Goal: Transaction & Acquisition: Subscribe to service/newsletter

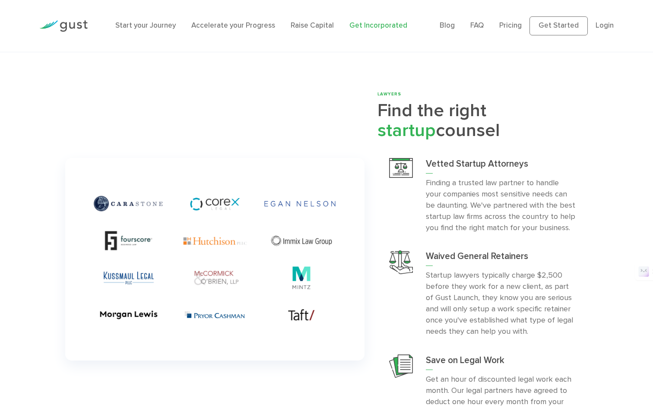
scroll to position [2234, 0]
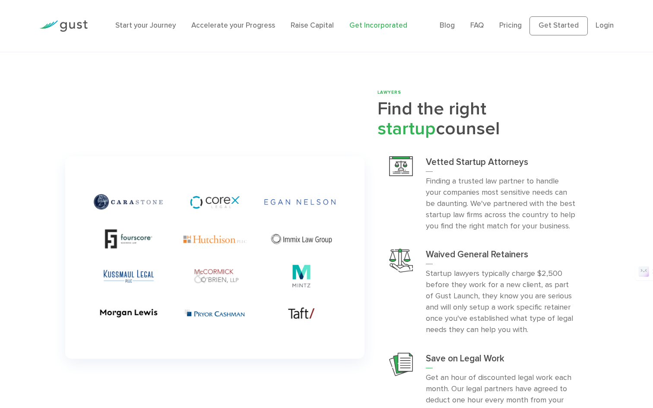
click at [601, 165] on div "LAWYERS Find the right startup counsel Vetted Startup Attorneys Waived General …" at bounding box center [326, 257] width 653 height 336
click at [603, 210] on div "LAWYERS Find the right startup counsel Vetted Startup Attorneys Waived General …" at bounding box center [326, 257] width 653 height 336
click at [598, 115] on div "LAWYERS Find the right startup counsel Vetted Startup Attorneys Waived General …" at bounding box center [326, 257] width 653 height 336
click at [601, 189] on div "LAWYERS Find the right startup counsel Vetted Startup Attorneys Waived General …" at bounding box center [326, 257] width 653 height 336
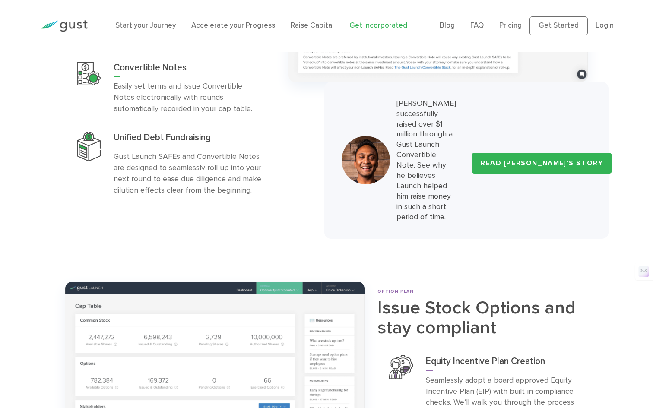
scroll to position [2825, 0]
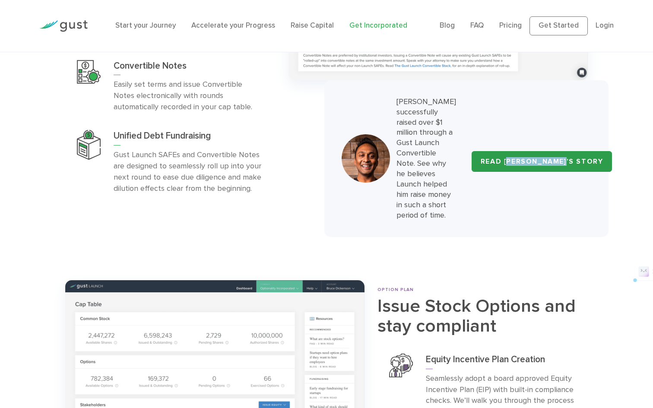
click at [624, 151] on div "FUNDRAISING Raise money from pre-seed investors SAFE Rounds Convertible Notes" at bounding box center [326, 57] width 653 height 360
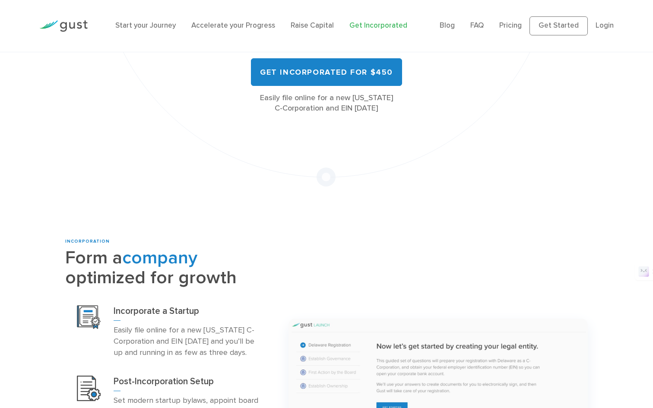
scroll to position [0, 0]
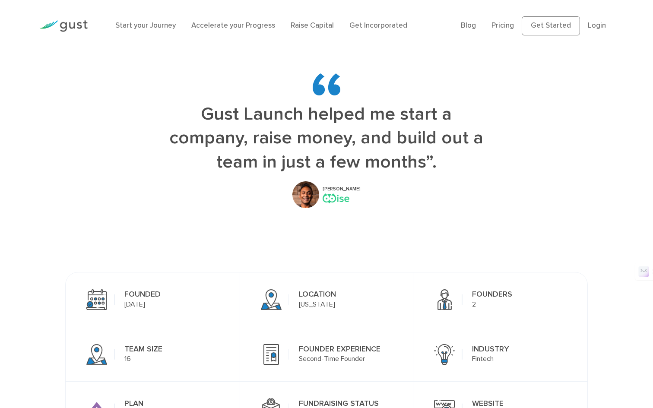
click at [611, 183] on div "Gust Launch helped me start a company, raise money, and build out a team in jus…" at bounding box center [326, 140] width 577 height 135
click at [620, 125] on div "Gust Launch helped me start a company, raise money, and build out a team in jus…" at bounding box center [326, 141] width 607 height 178
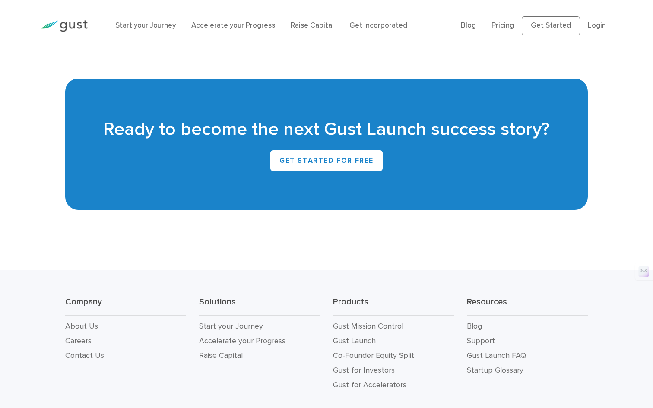
scroll to position [1910, 0]
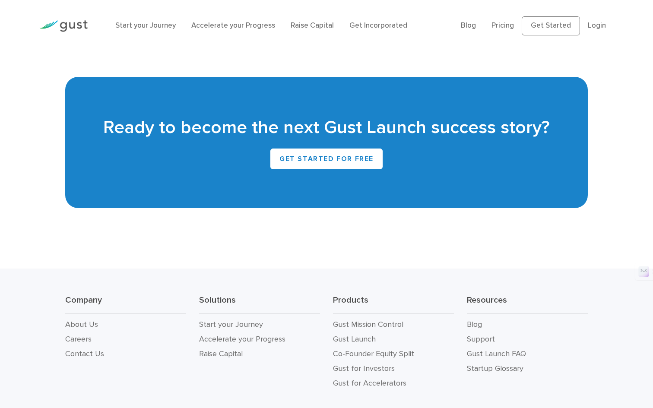
click at [611, 288] on div "Company About Us Careers Contact Us Solutions Start your Journey Accelerate you…" at bounding box center [326, 347] width 653 height 157
click at [605, 278] on div at bounding box center [605, 278] width 0 height 0
click at [614, 295] on div at bounding box center [607, 303] width 82 height 17
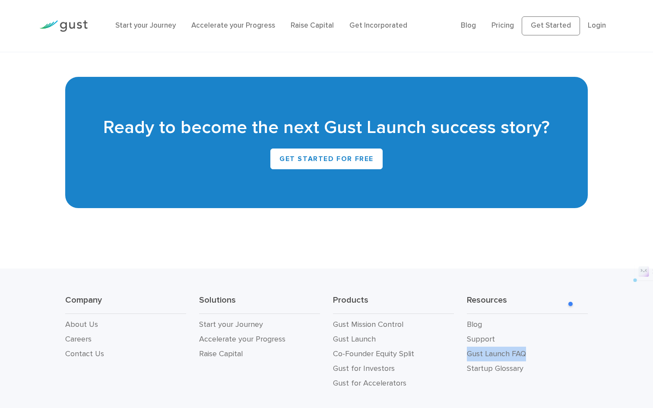
click at [614, 295] on div at bounding box center [607, 303] width 82 height 17
click at [620, 291] on div "Company About Us Careers Contact Us Solutions Start your Journey Accelerate you…" at bounding box center [326, 347] width 653 height 157
drag, startPoint x: 380, startPoint y: 295, endPoint x: 620, endPoint y: 145, distance: 283.3
click at [620, 145] on div "Ready to become the next Gust Launch success story? GET STARTED FOR FREE" at bounding box center [326, 142] width 653 height 131
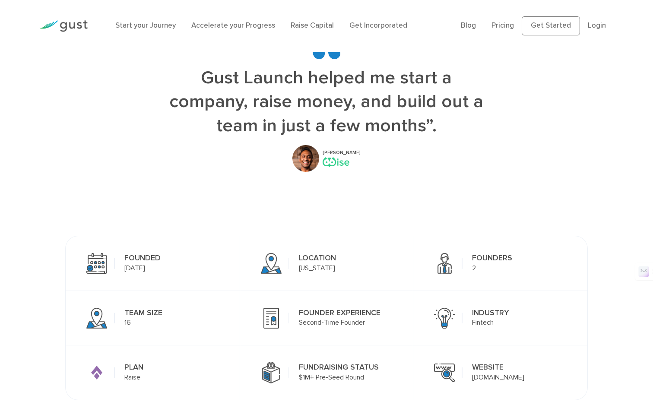
scroll to position [0, 0]
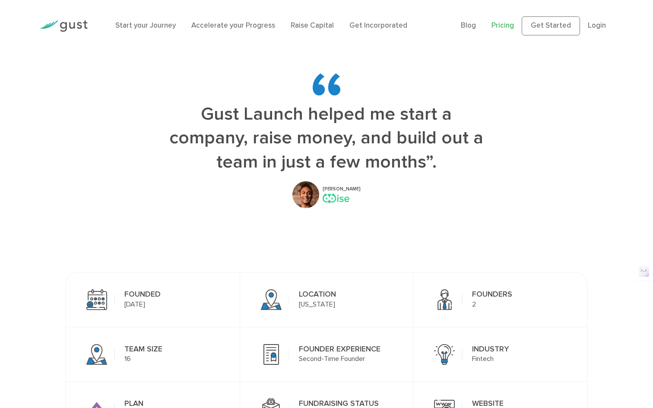
click at [501, 28] on link "Pricing" at bounding box center [502, 25] width 22 height 9
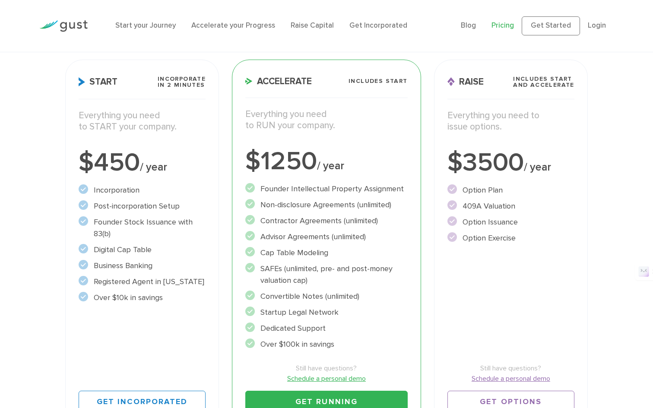
scroll to position [123, 0]
click at [598, 263] on div "Choose Your Plan Upgrade anytime Start Incorporate in 2 Minutes Everything you …" at bounding box center [326, 192] width 653 height 484
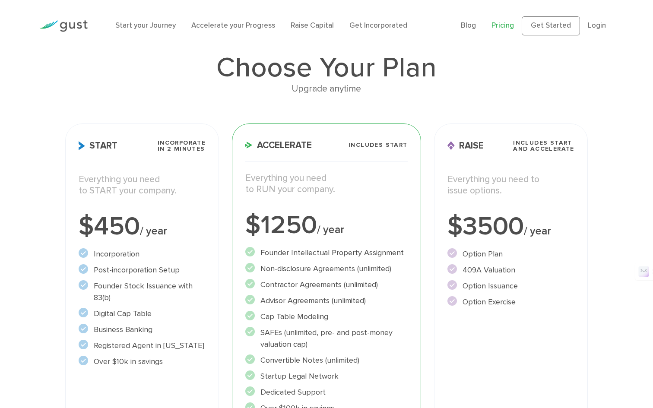
scroll to position [0, 0]
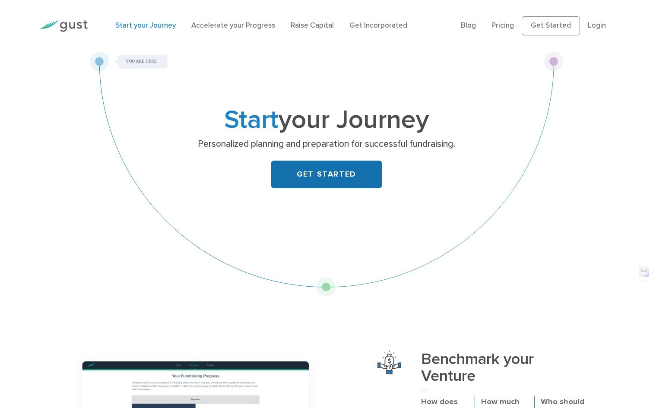
click at [333, 174] on link "GET STARTED" at bounding box center [326, 175] width 111 height 28
